Goal: Information Seeking & Learning: Check status

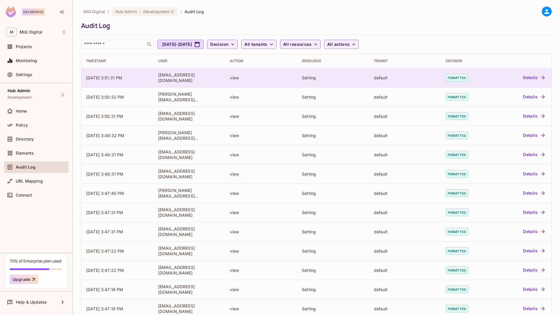
click at [161, 75] on div "unifiedplatform-test-internal@aiq.io" at bounding box center [189, 77] width 63 height 11
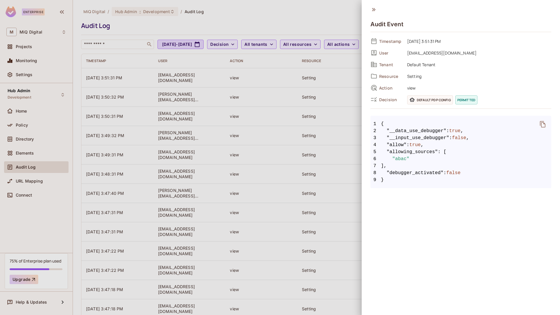
click at [175, 78] on div at bounding box center [280, 157] width 560 height 315
